Goal: Transaction & Acquisition: Purchase product/service

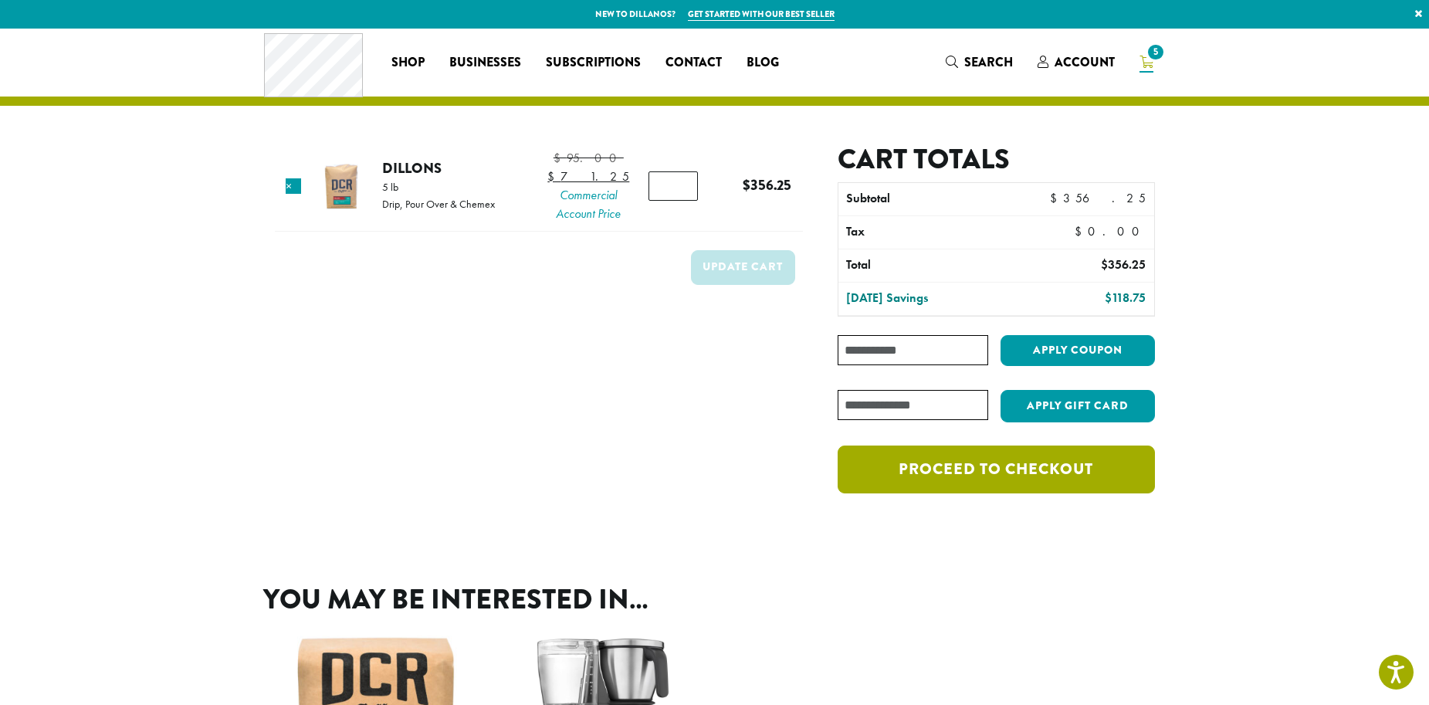
click at [1094, 483] on link "Proceed to checkout" at bounding box center [996, 470] width 317 height 48
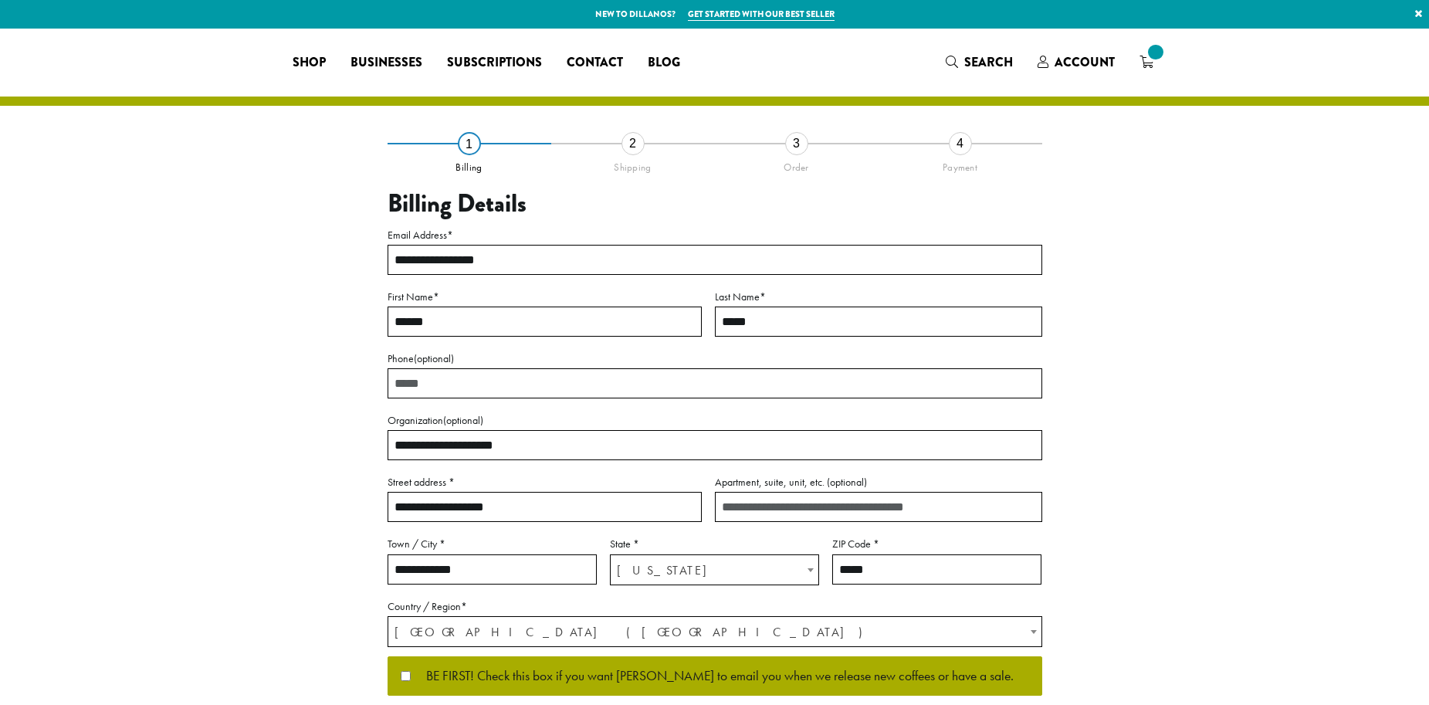
select select "**"
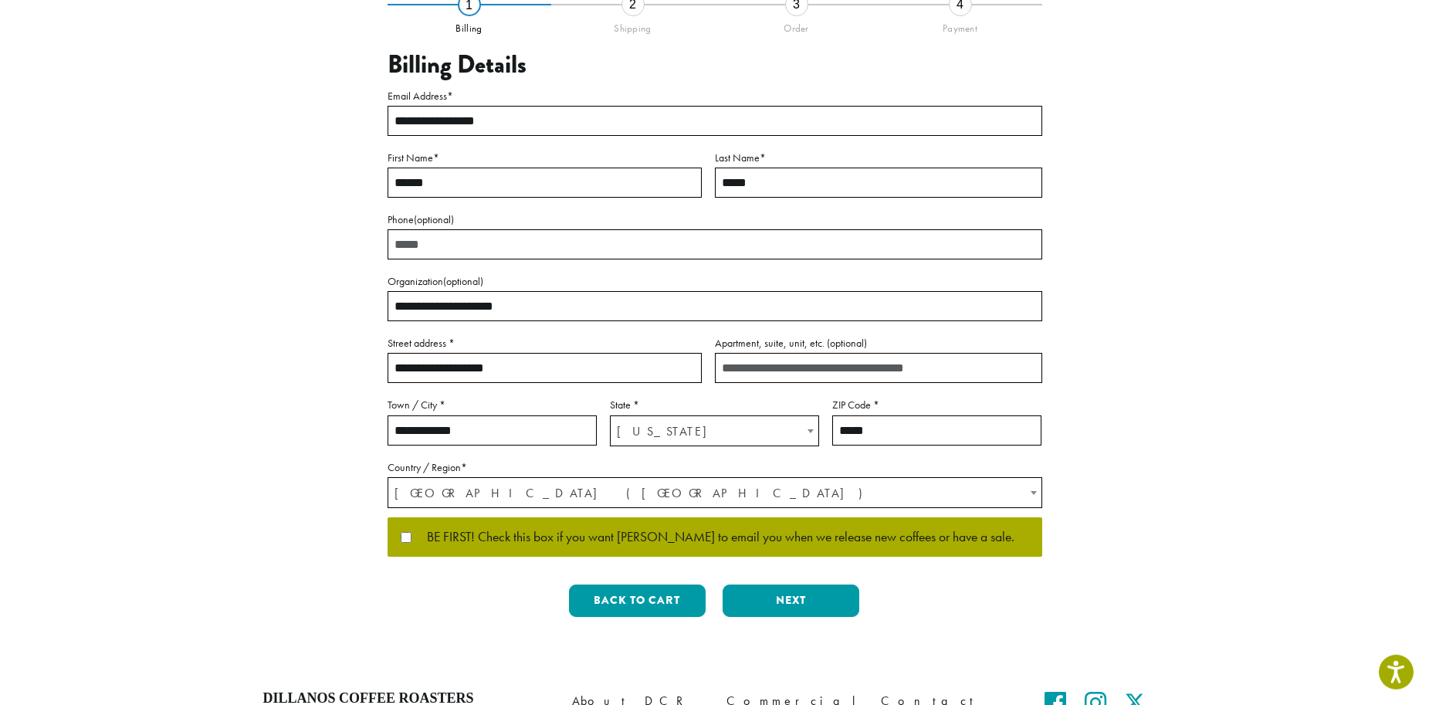
scroll to position [158, 0]
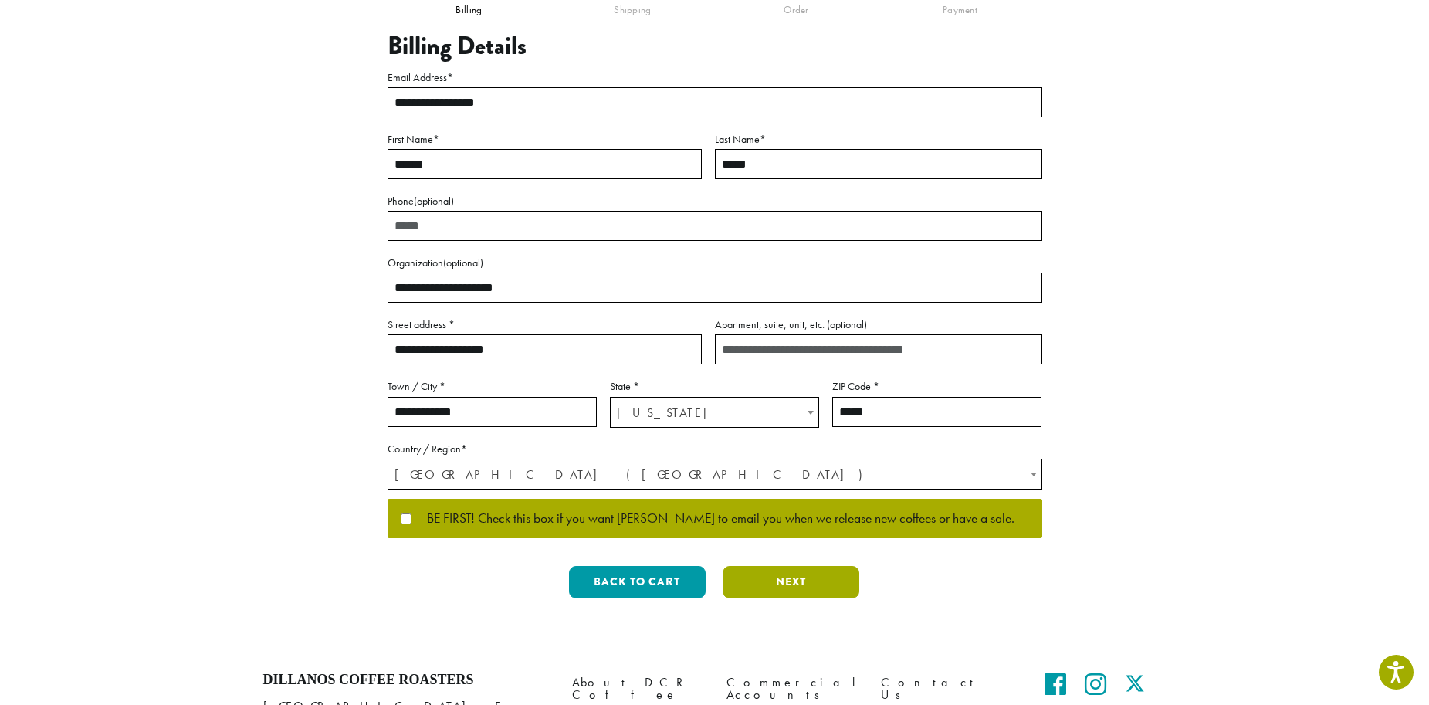
click at [748, 582] on button "Next" at bounding box center [791, 582] width 137 height 32
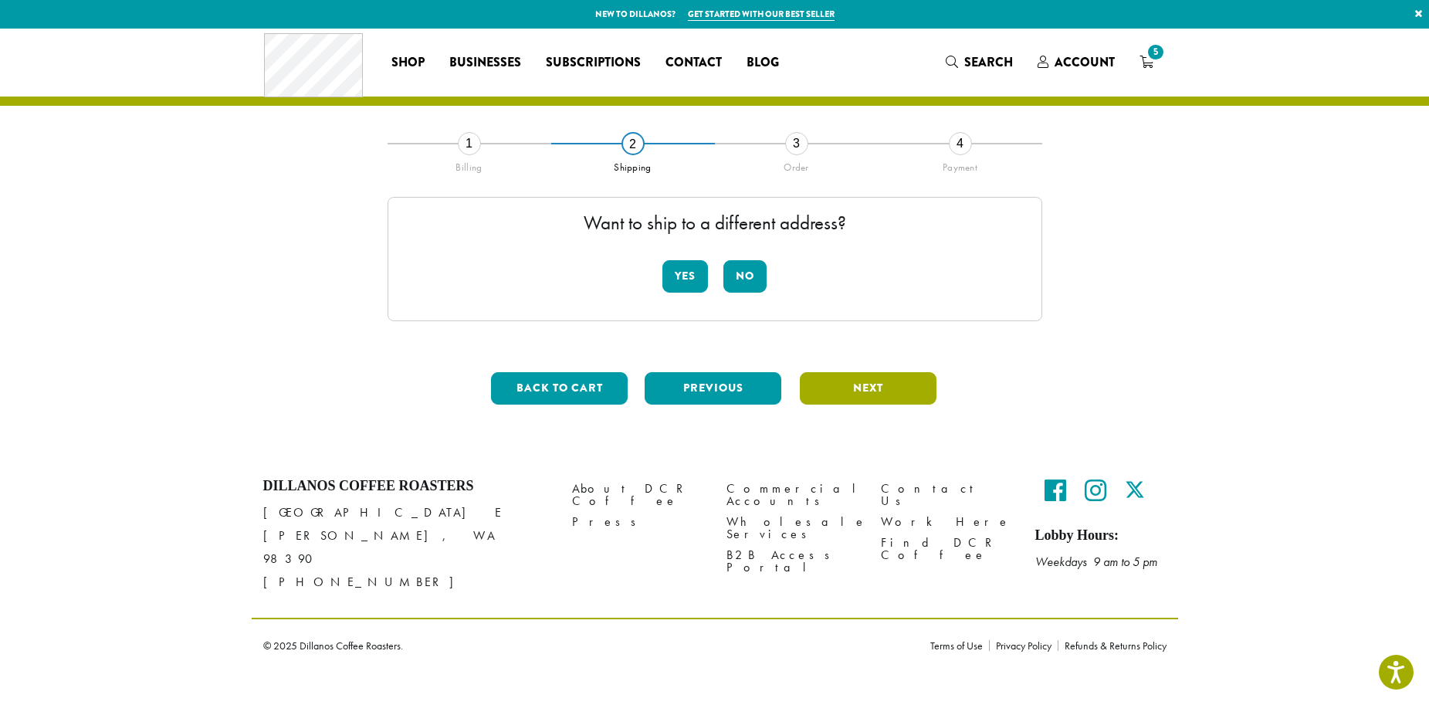
scroll to position [0, 0]
click at [734, 277] on button "No" at bounding box center [745, 276] width 43 height 32
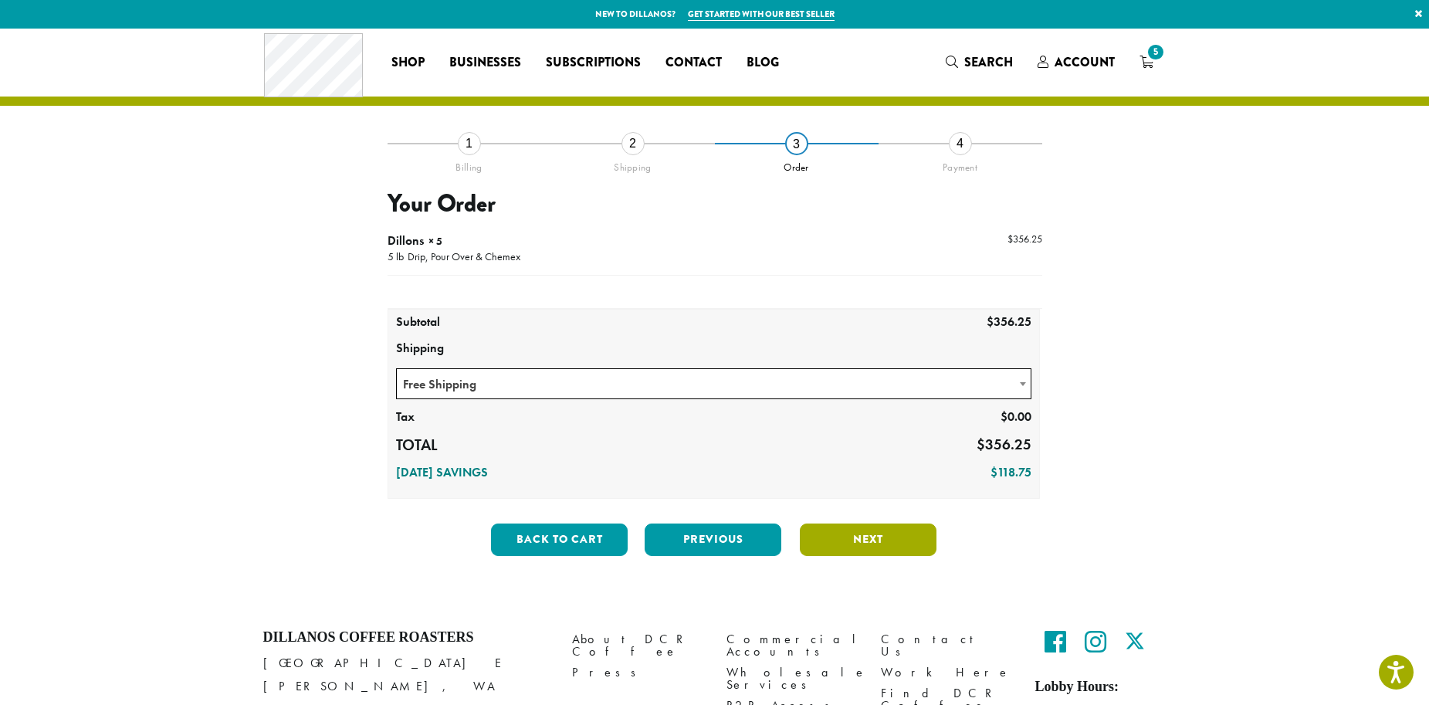
click at [898, 543] on button "Next" at bounding box center [868, 540] width 137 height 32
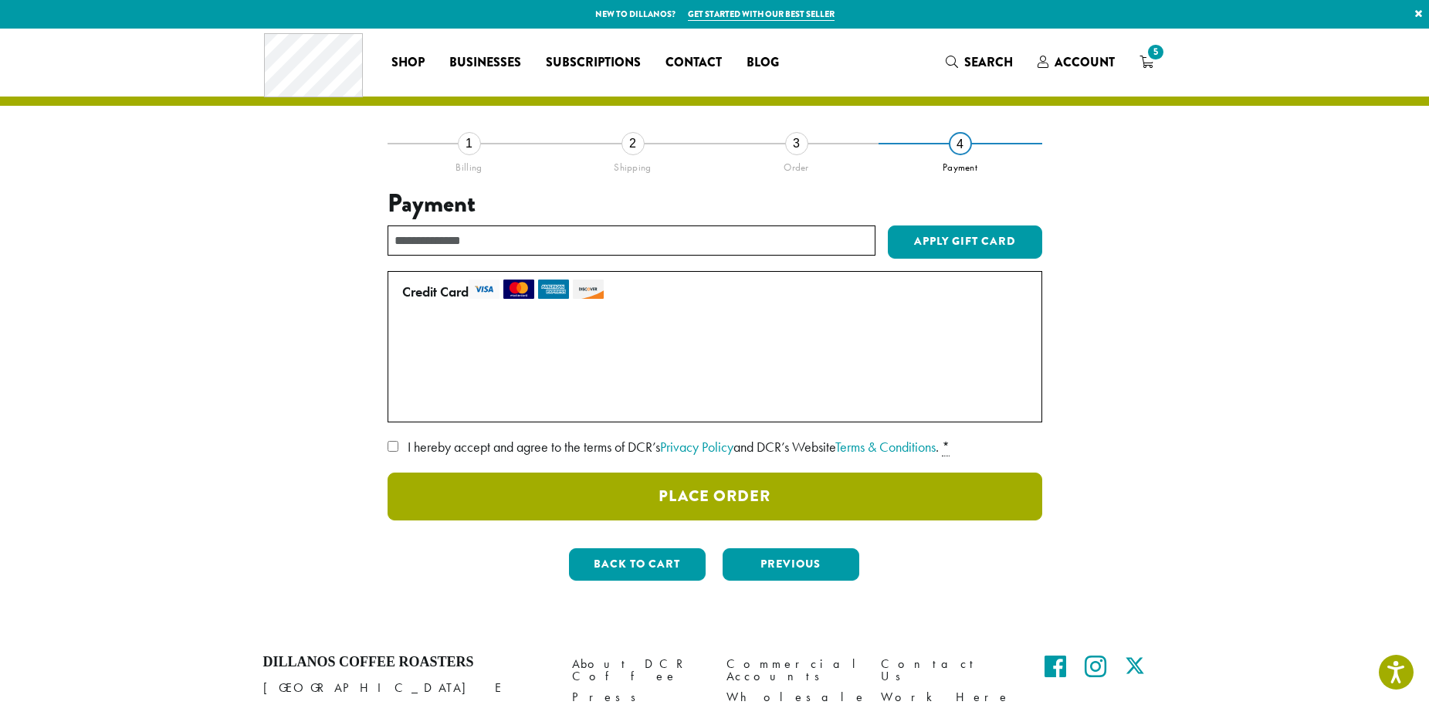
click at [699, 493] on button "Place Order" at bounding box center [715, 497] width 655 height 48
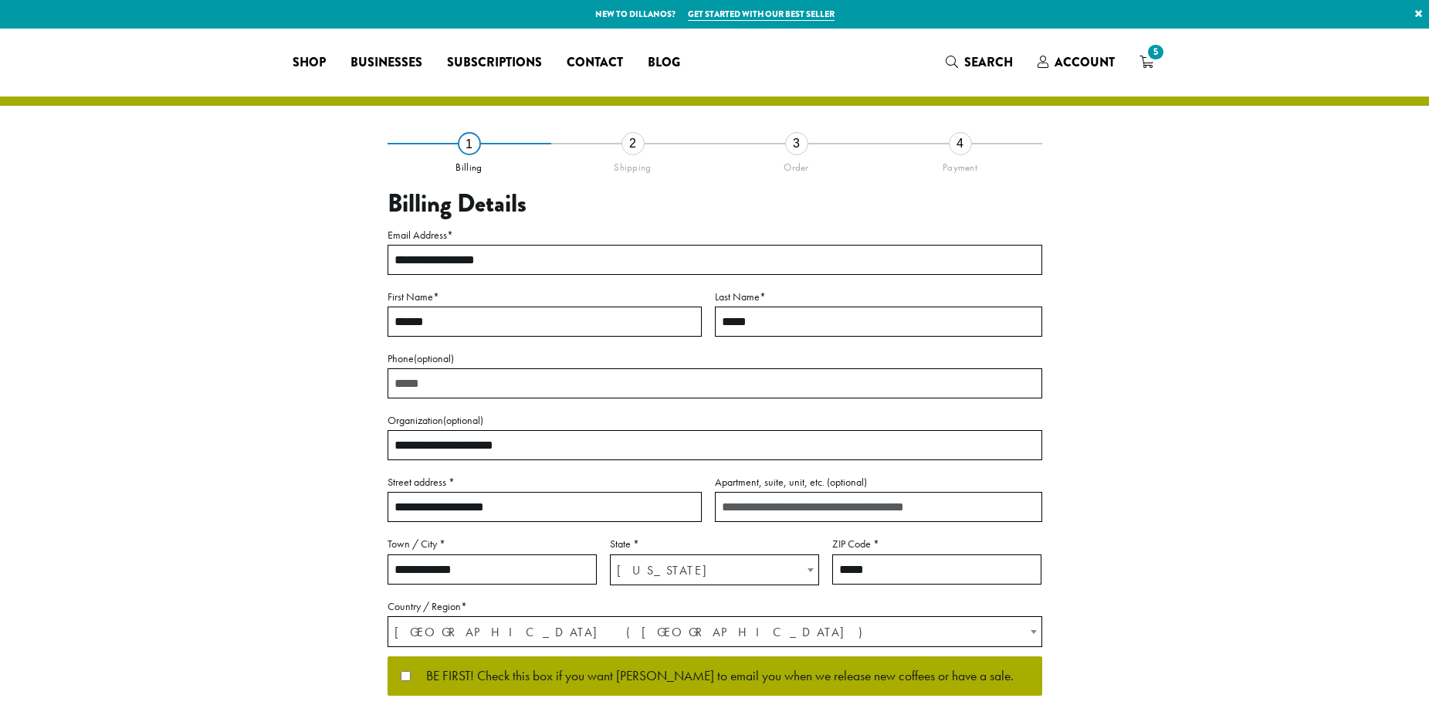
select select "**"
click at [1091, 66] on span "Account" at bounding box center [1085, 62] width 60 height 18
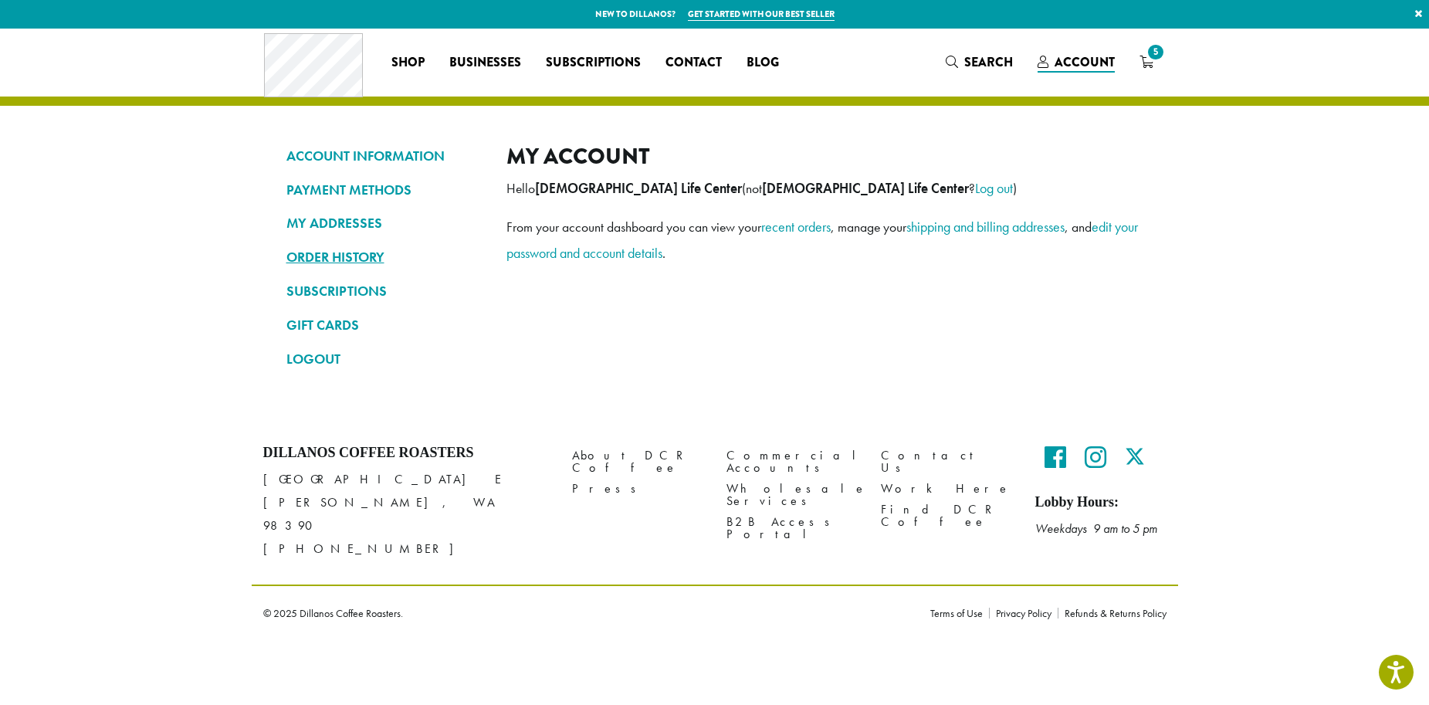
click at [358, 253] on link "ORDER HISTORY" at bounding box center [385, 257] width 197 height 26
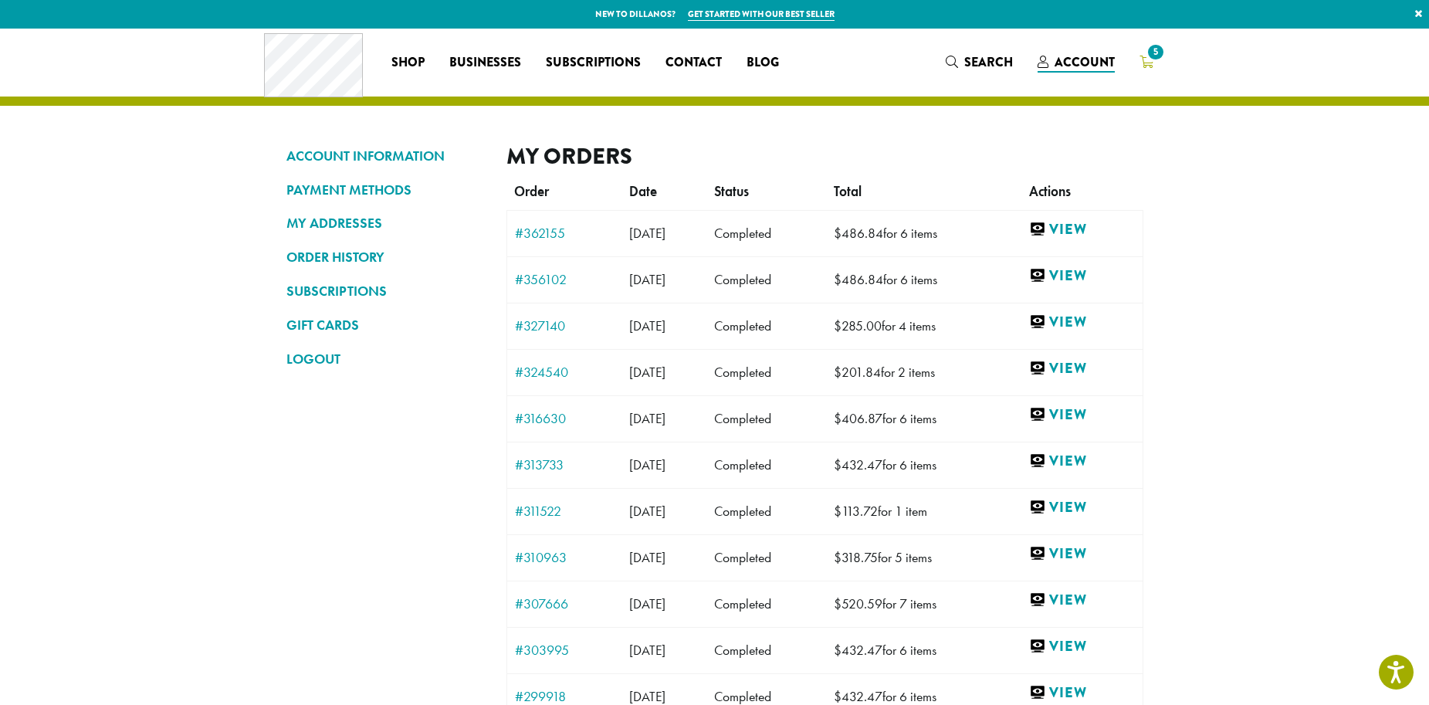
click at [1151, 59] on span "5" at bounding box center [1155, 52] width 21 height 21
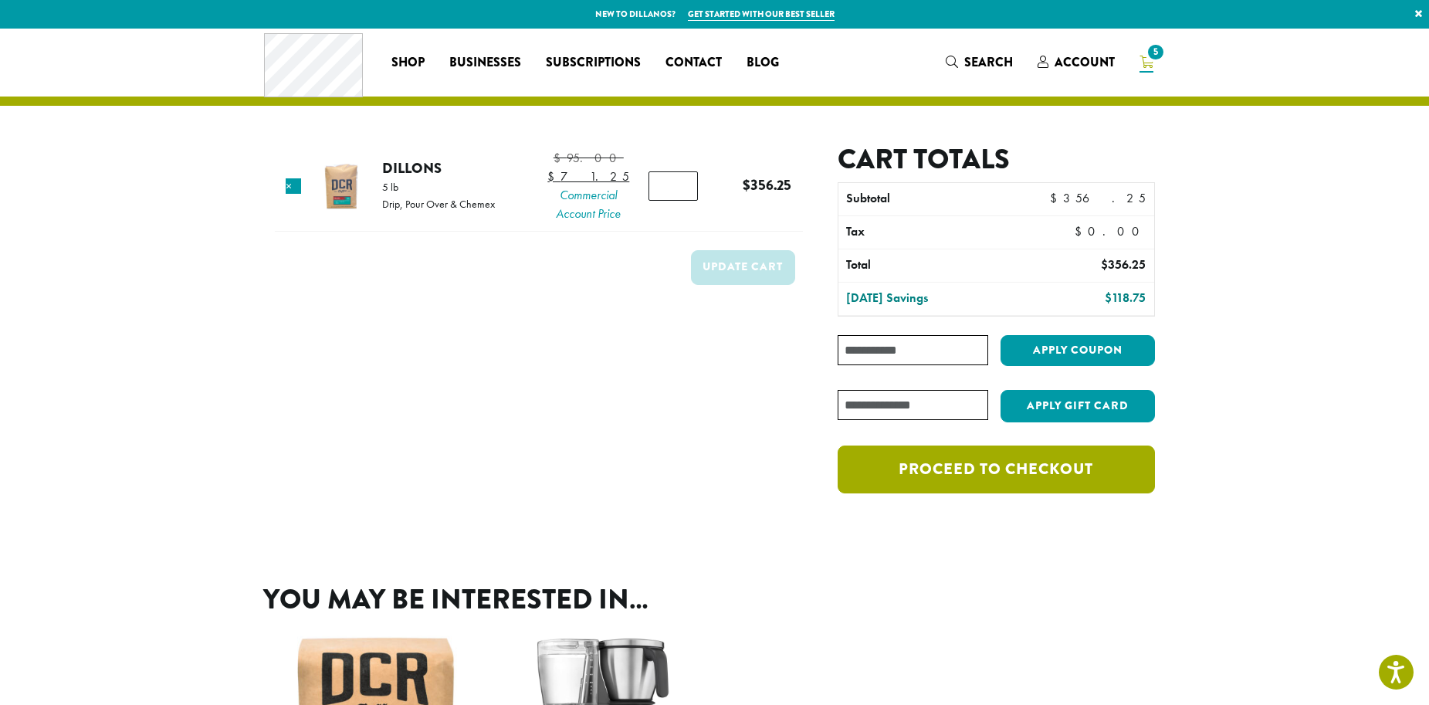
click at [1029, 468] on link "Proceed to checkout" at bounding box center [996, 470] width 317 height 48
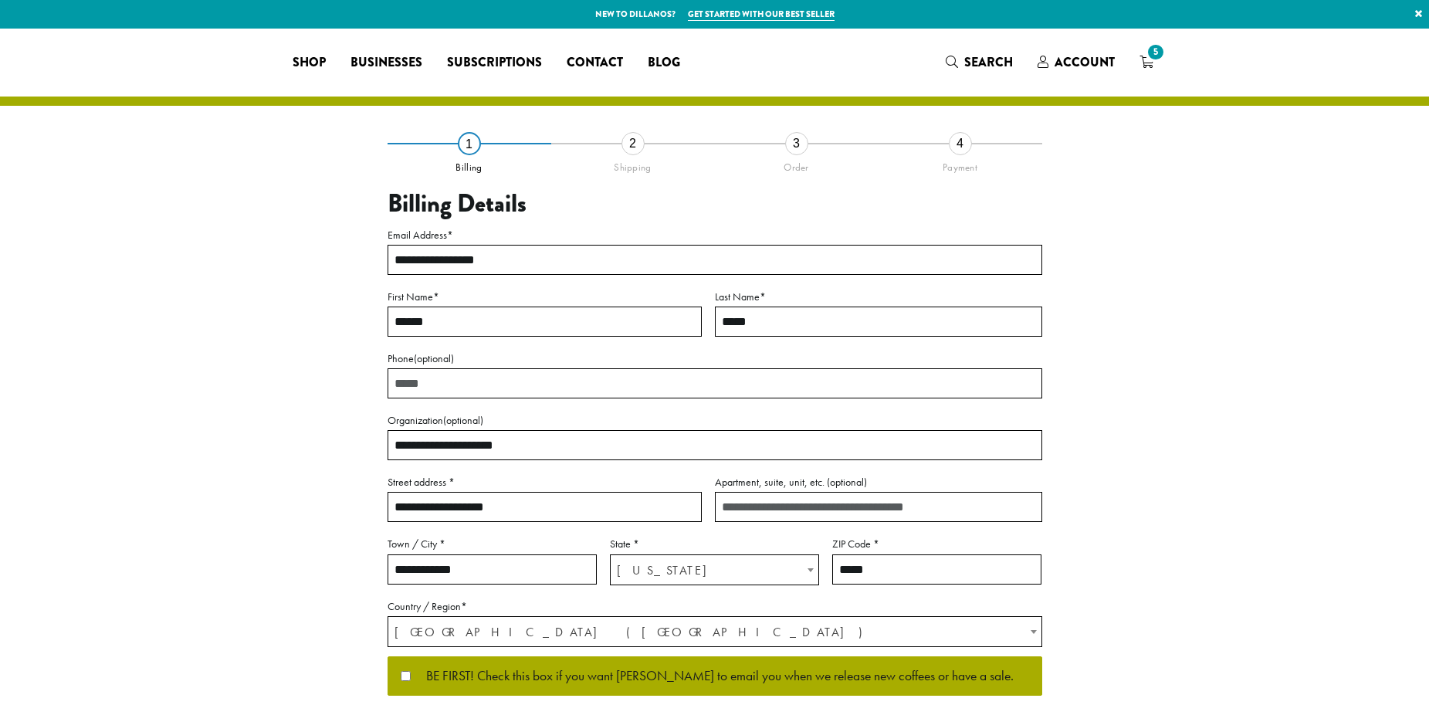
select select "**"
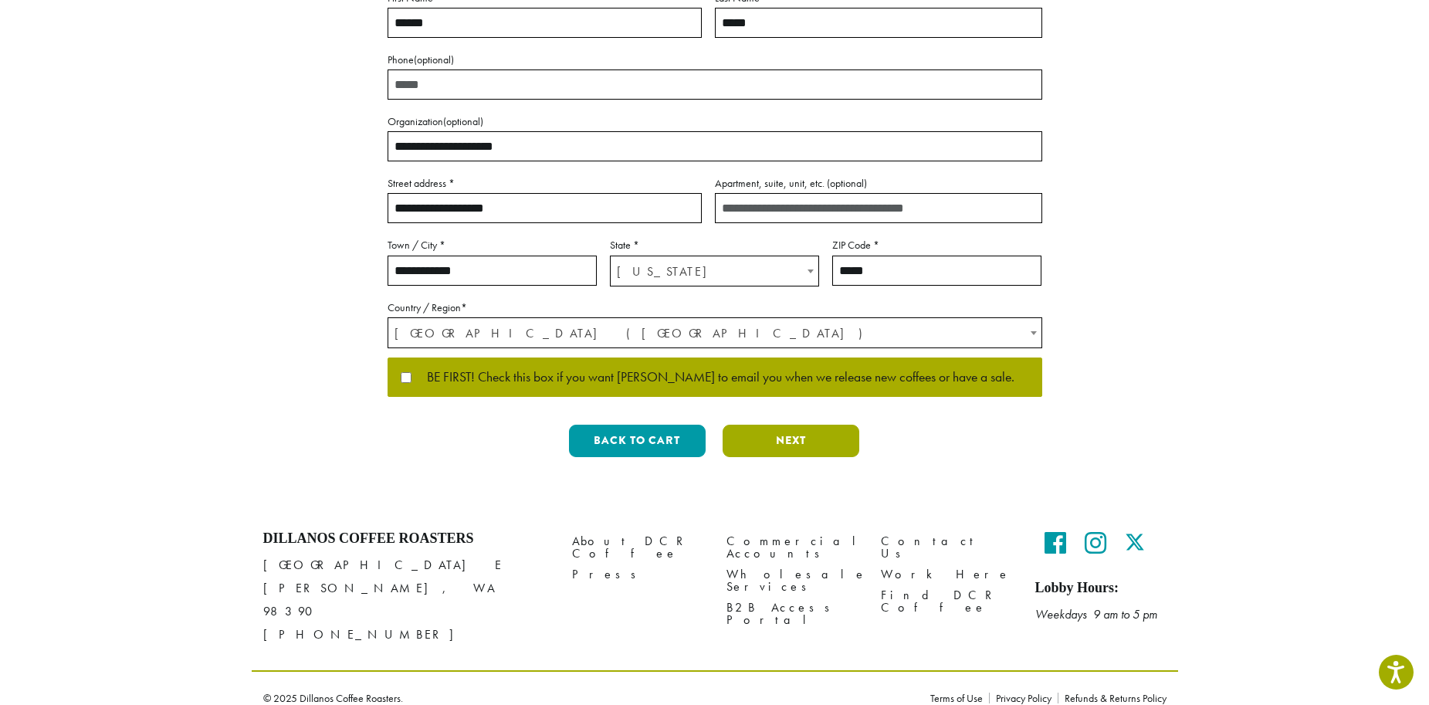
click at [758, 433] on button "Next" at bounding box center [791, 441] width 137 height 32
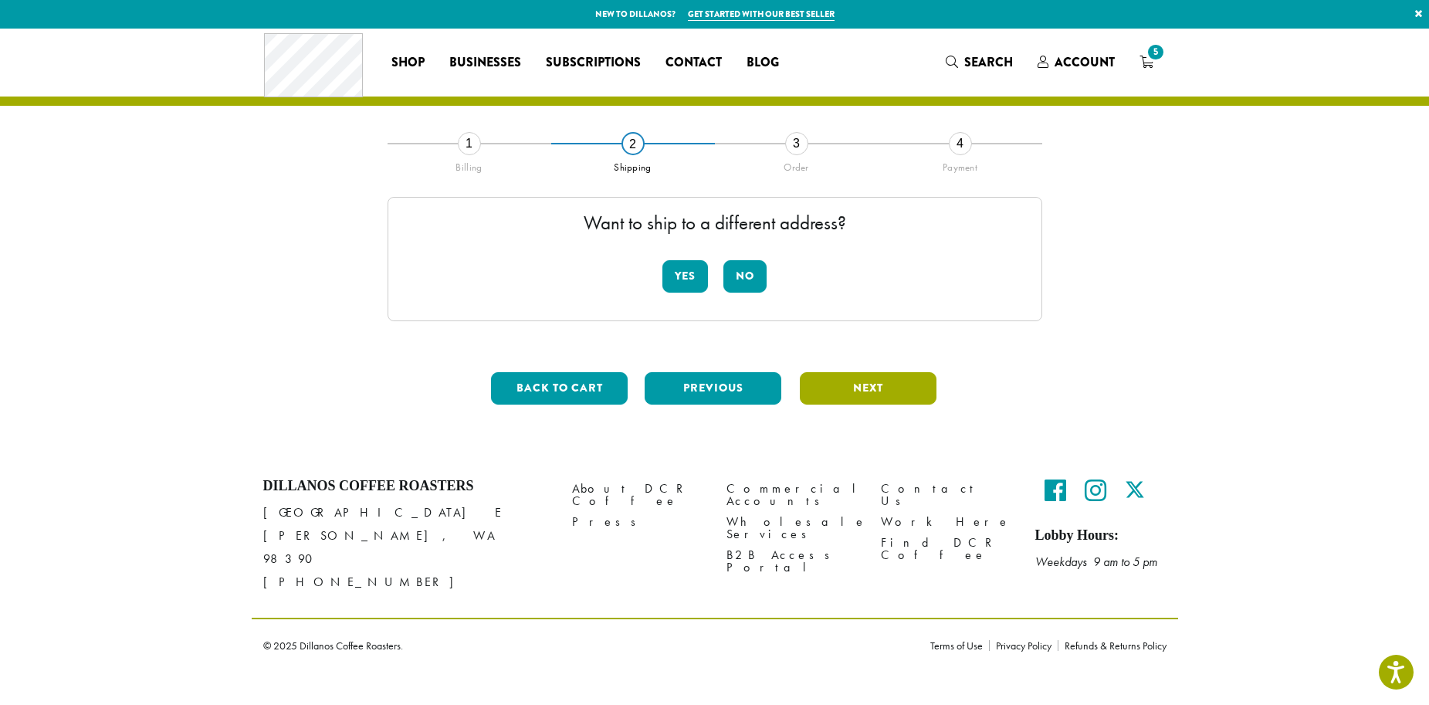
scroll to position [0, 0]
click at [758, 270] on button "No" at bounding box center [745, 276] width 43 height 32
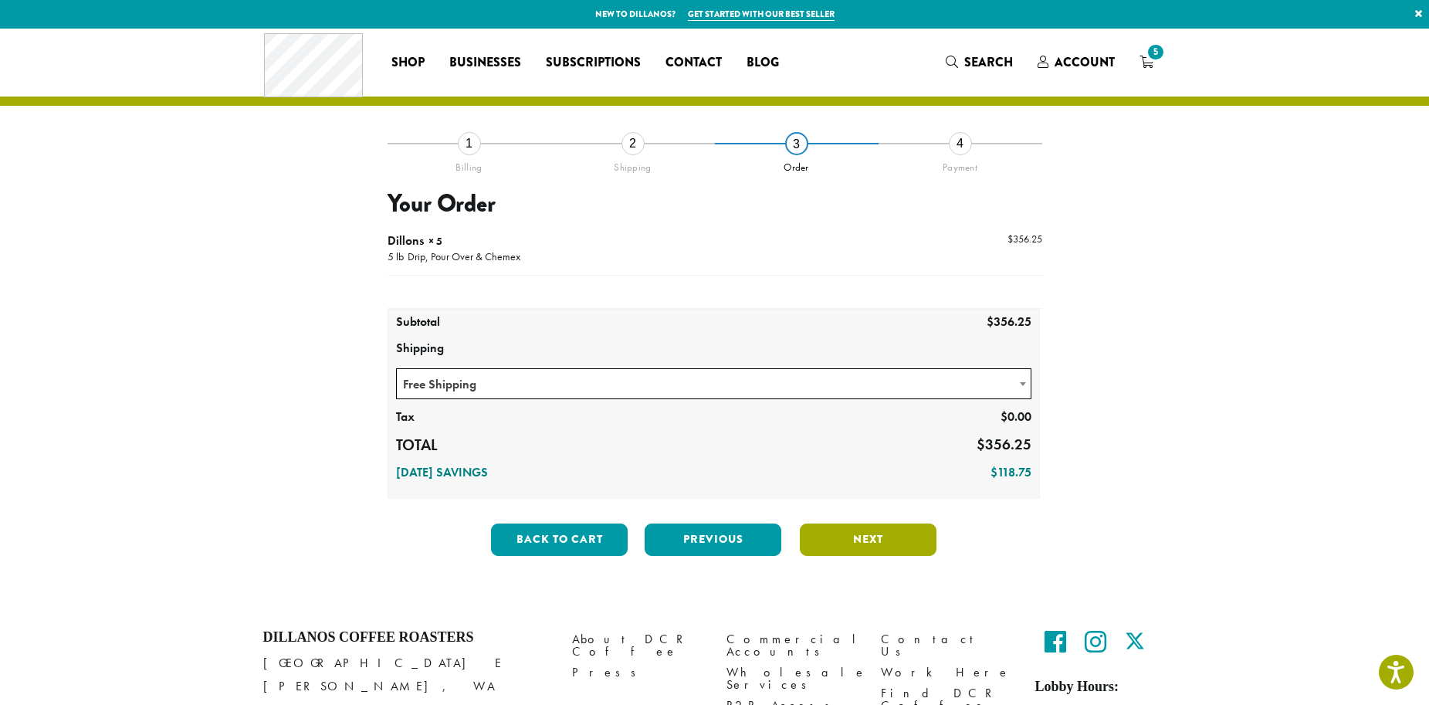
click at [920, 537] on button "Next" at bounding box center [868, 540] width 137 height 32
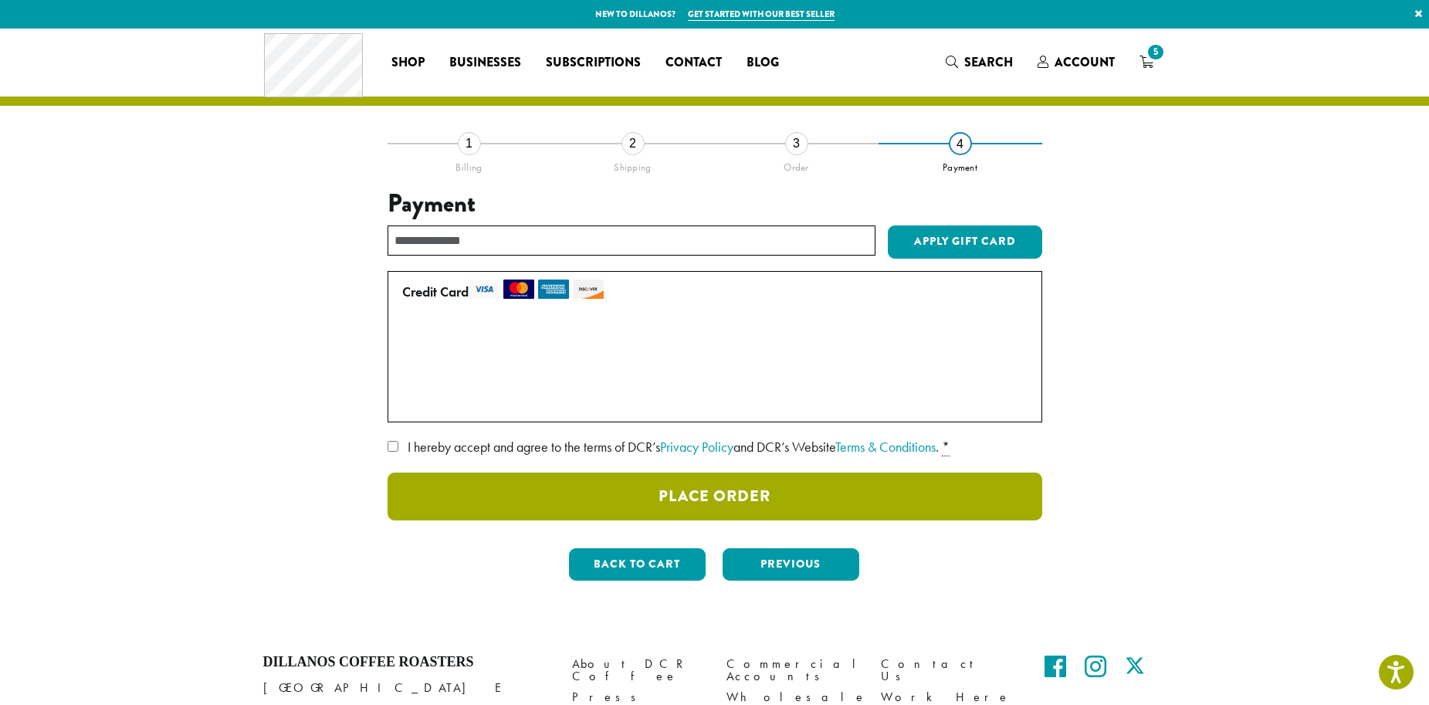
click at [636, 504] on button "Place Order" at bounding box center [715, 497] width 655 height 48
